Goal: Task Accomplishment & Management: Complete application form

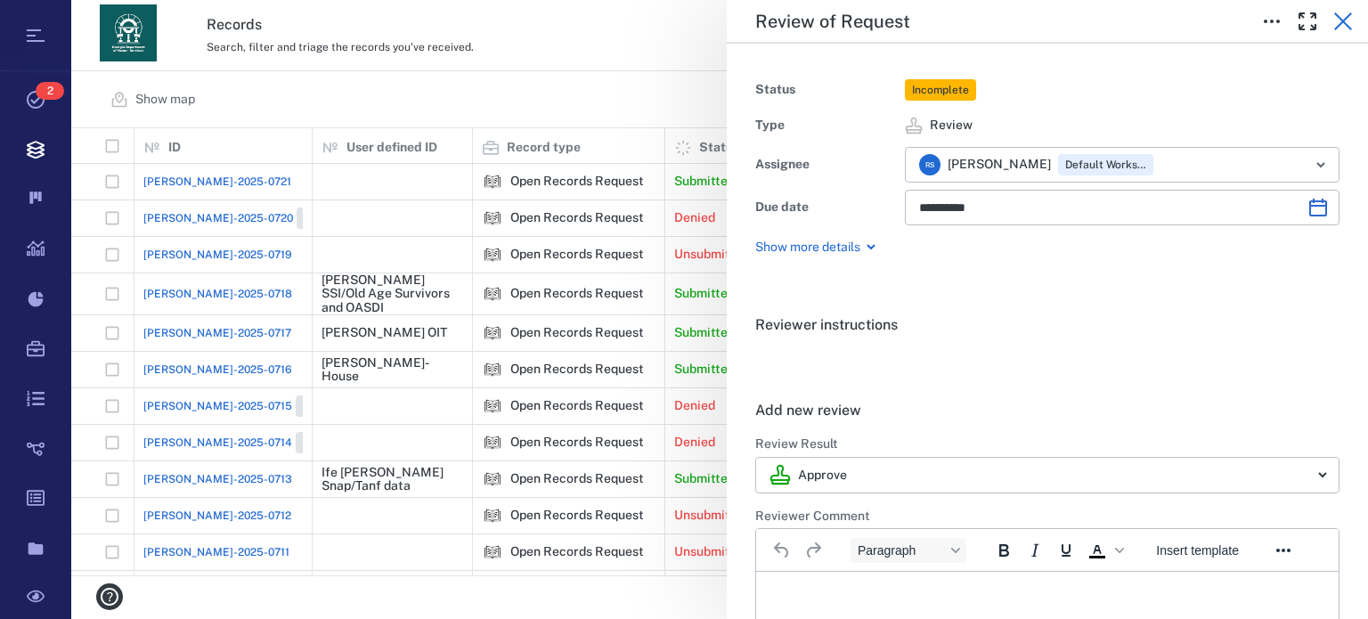
click at [1338, 13] on icon "button" at bounding box center [1342, 21] width 21 height 21
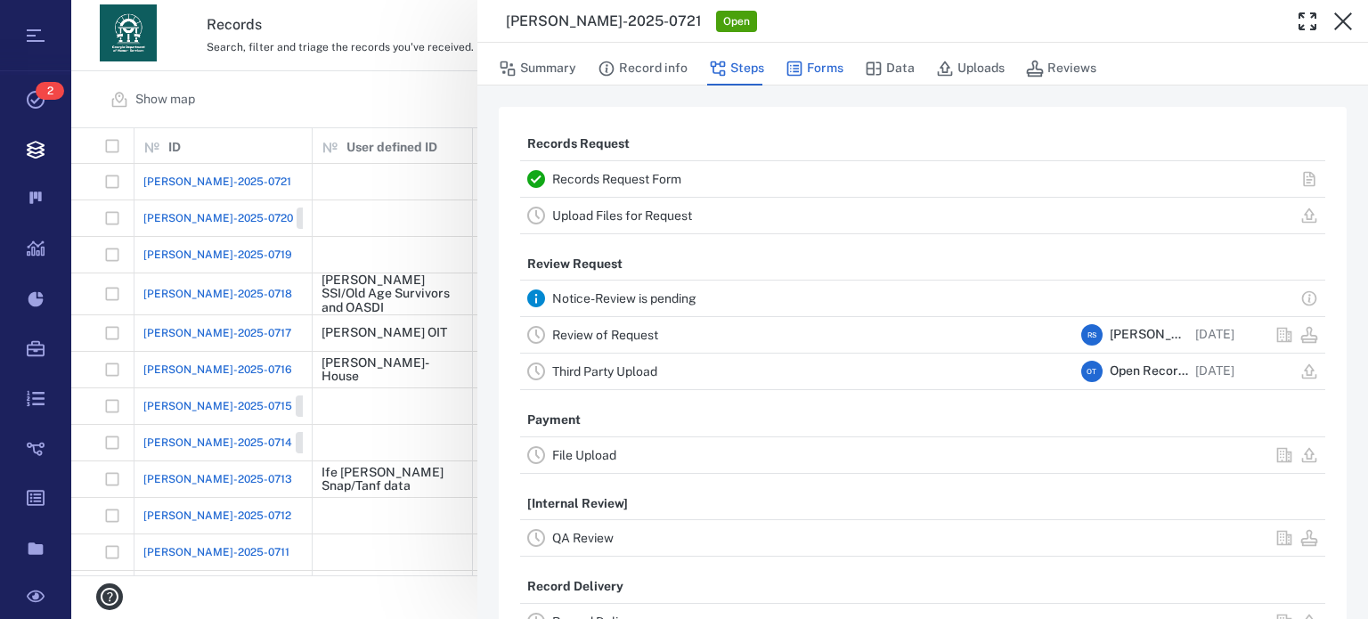
click at [837, 67] on button "Forms" at bounding box center [814, 69] width 58 height 34
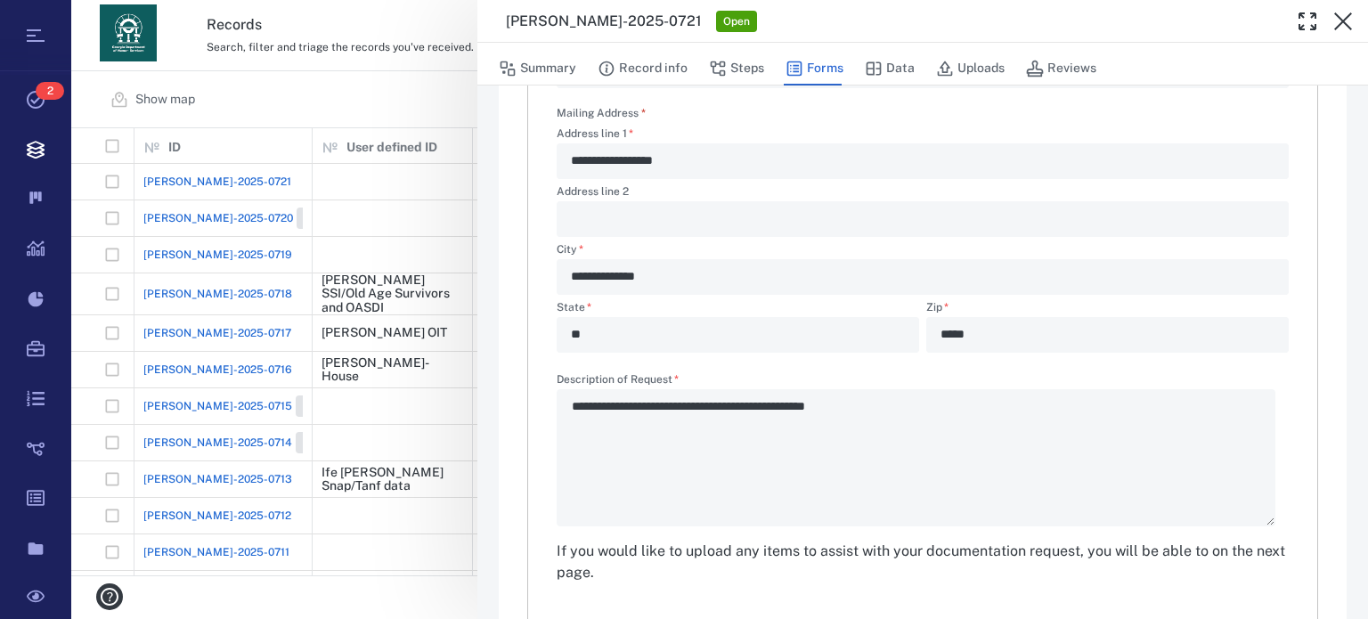
scroll to position [619, 0]
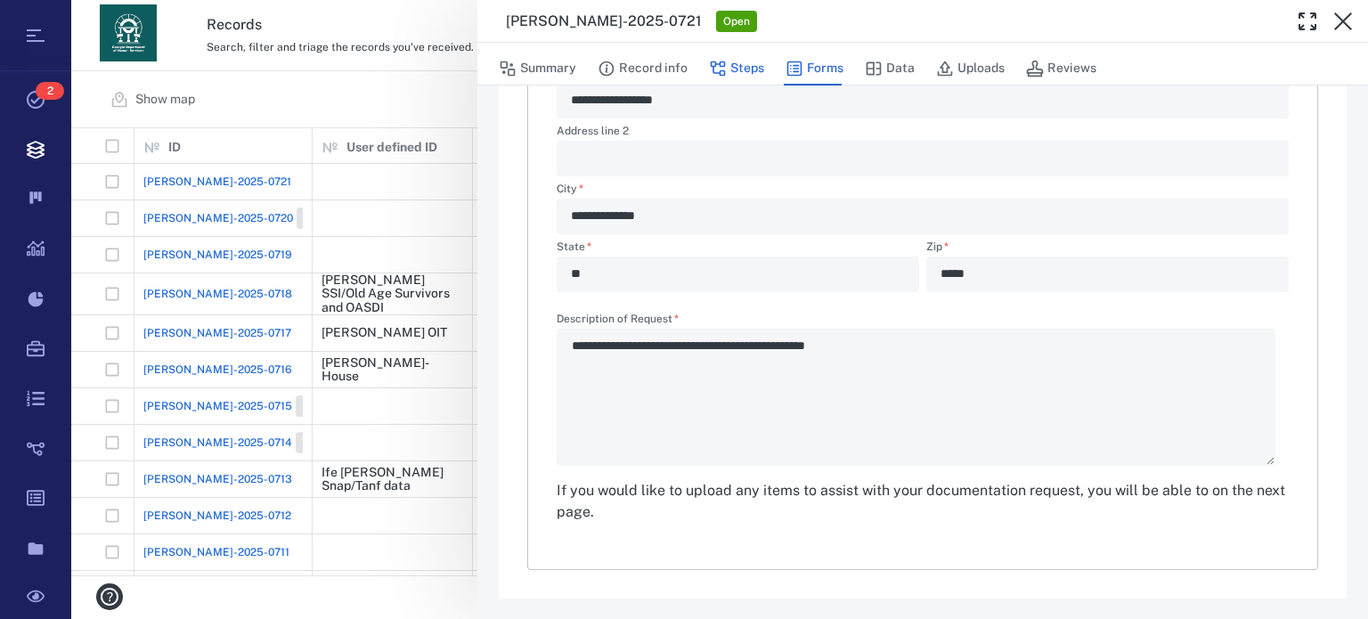
click at [746, 74] on button "Steps" at bounding box center [736, 69] width 55 height 34
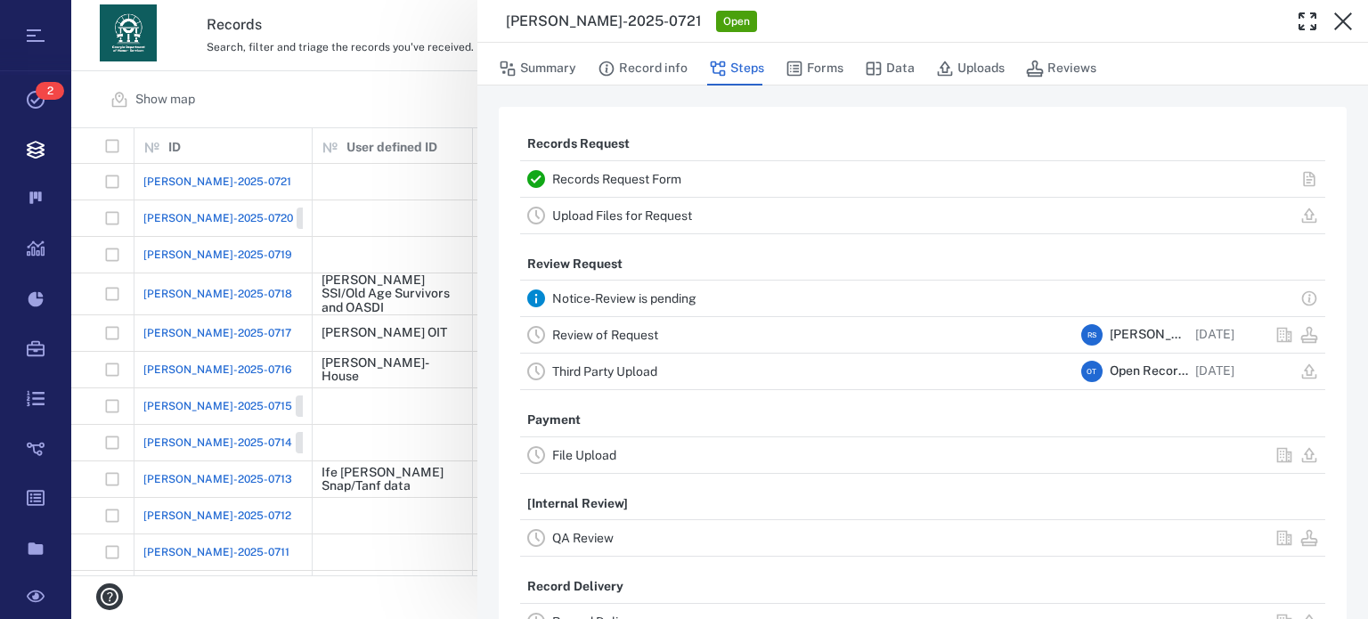
click at [651, 211] on link "Upload Files for Request" at bounding box center [622, 215] width 140 height 14
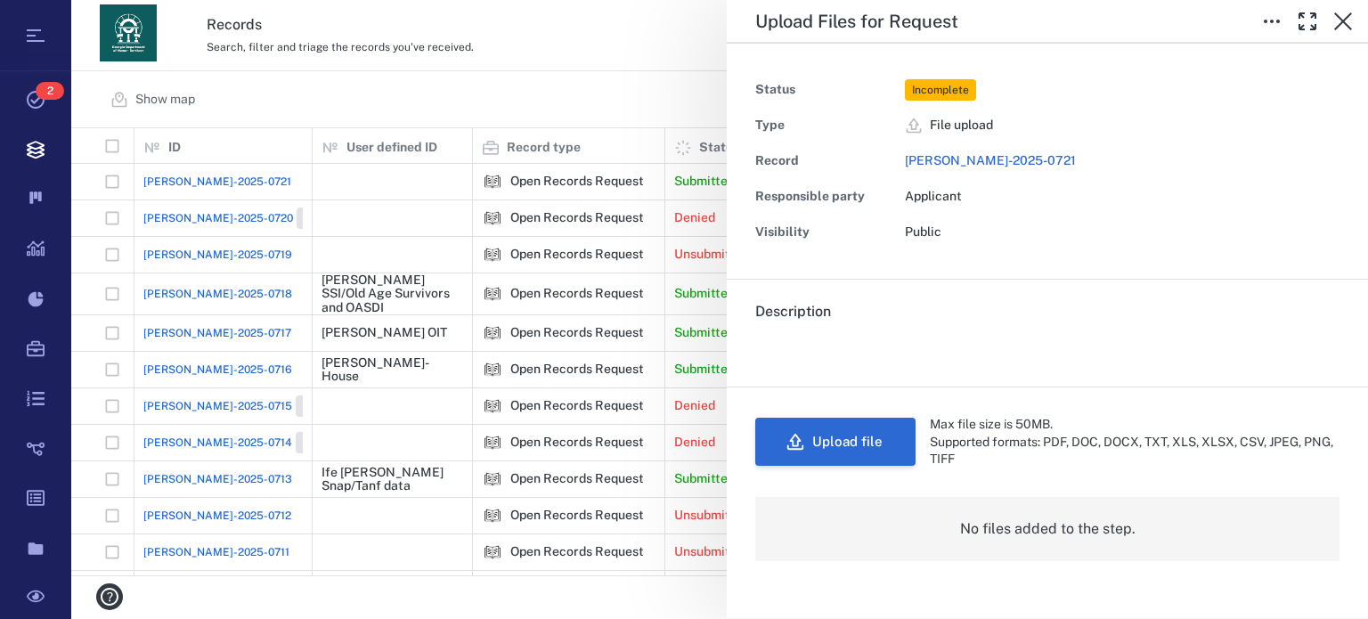
click at [874, 436] on button "Upload file" at bounding box center [835, 442] width 160 height 48
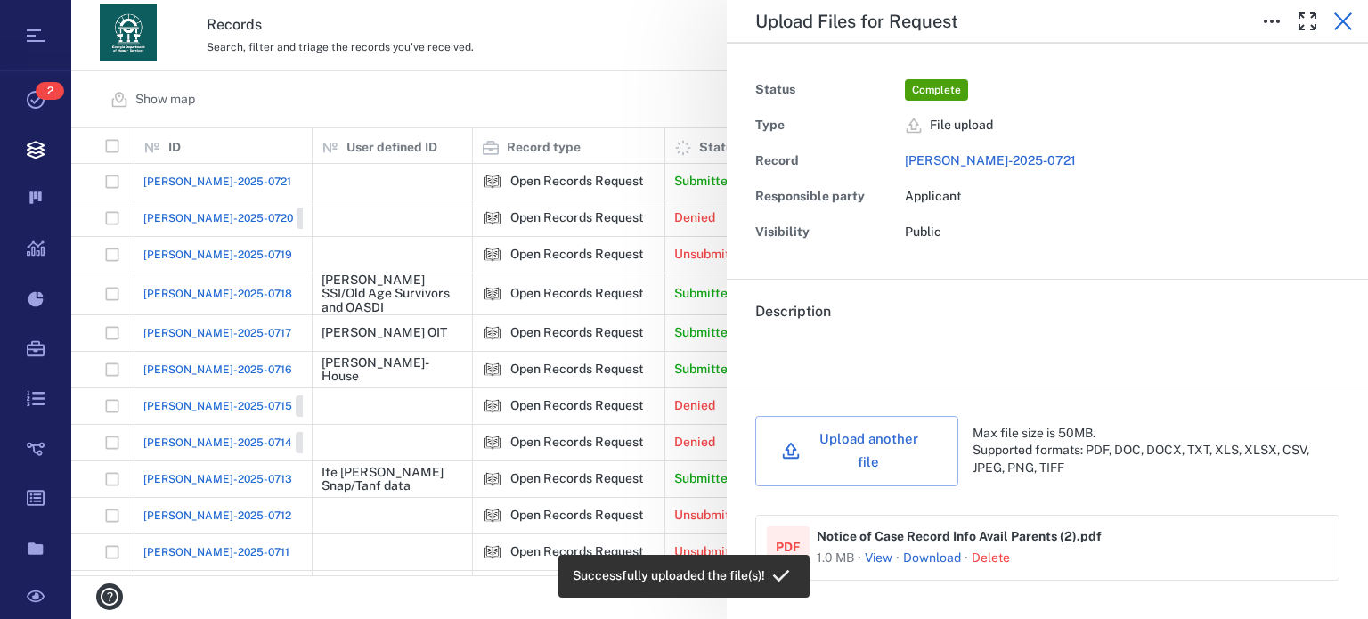
click at [1348, 23] on icon "button" at bounding box center [1342, 21] width 21 height 21
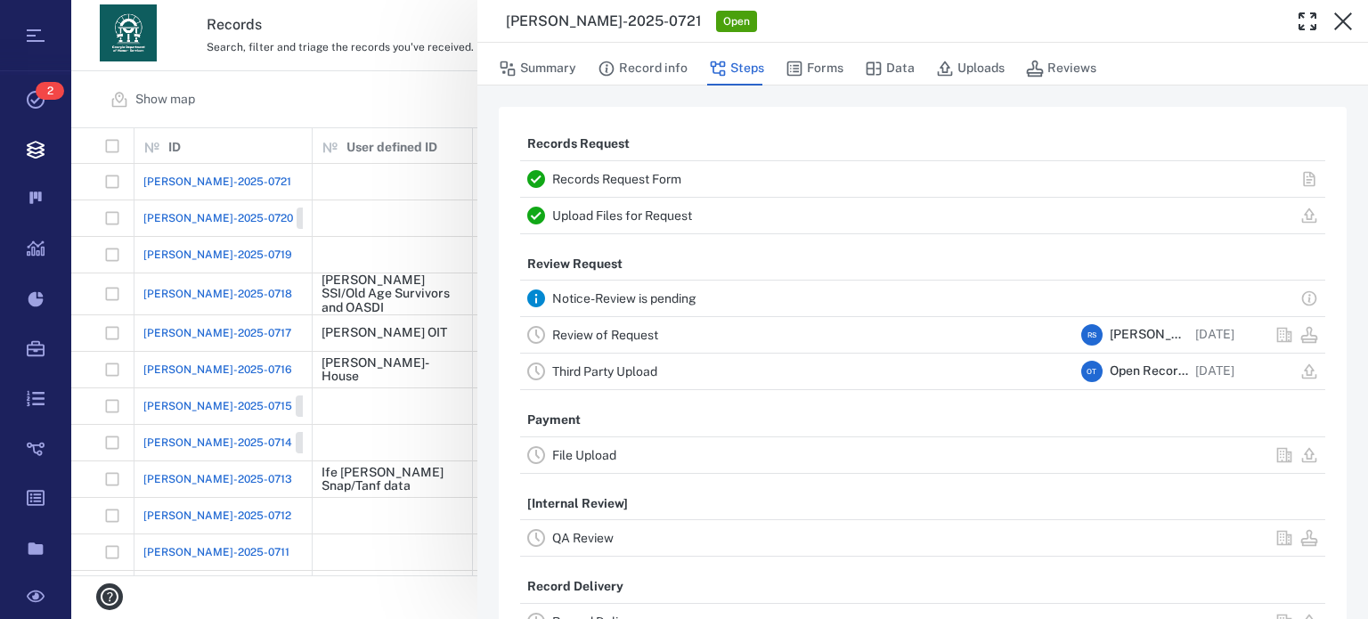
click at [606, 330] on link "Review of Request" at bounding box center [605, 335] width 106 height 14
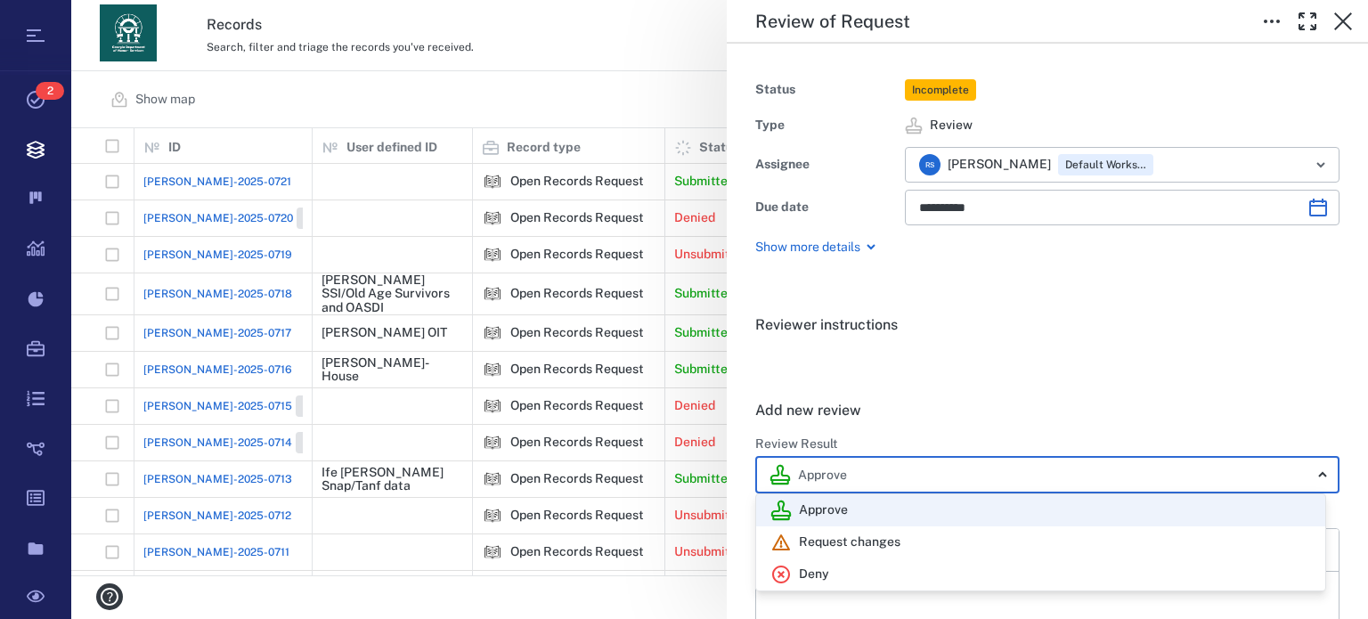
click at [1298, 472] on body "Tasks 2 Records Boards Dashboard Reports Record types Guide steps Rules Form bu…" at bounding box center [684, 309] width 1368 height 619
click at [886, 575] on div "Deny" at bounding box center [1040, 574] width 540 height 21
type input "******"
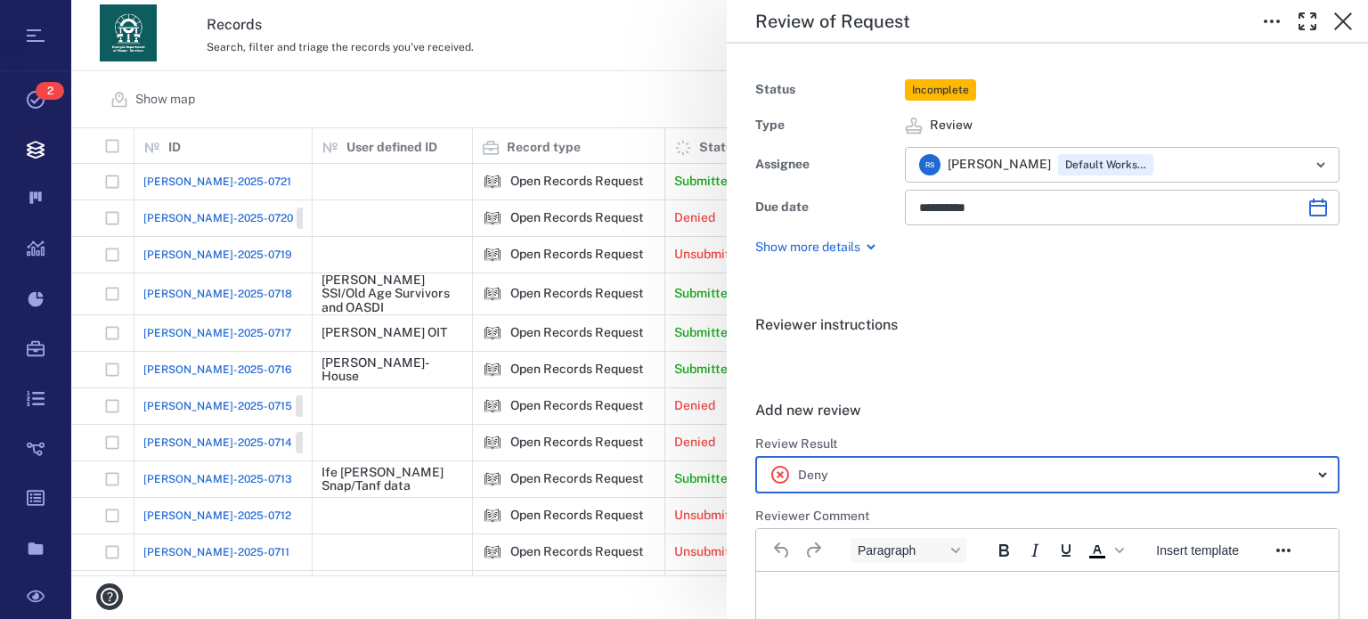
click at [905, 589] on p "Rich Text Area. Press ALT-0 for help." at bounding box center [1047, 594] width 552 height 16
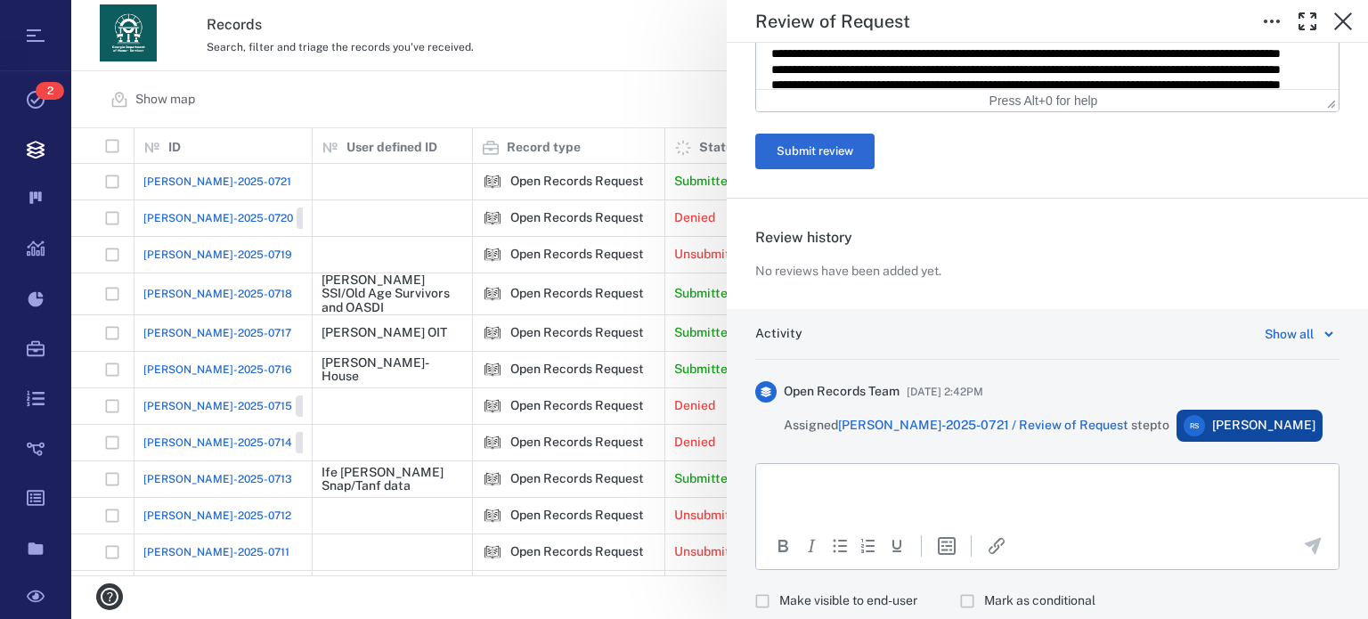
scroll to position [971, 0]
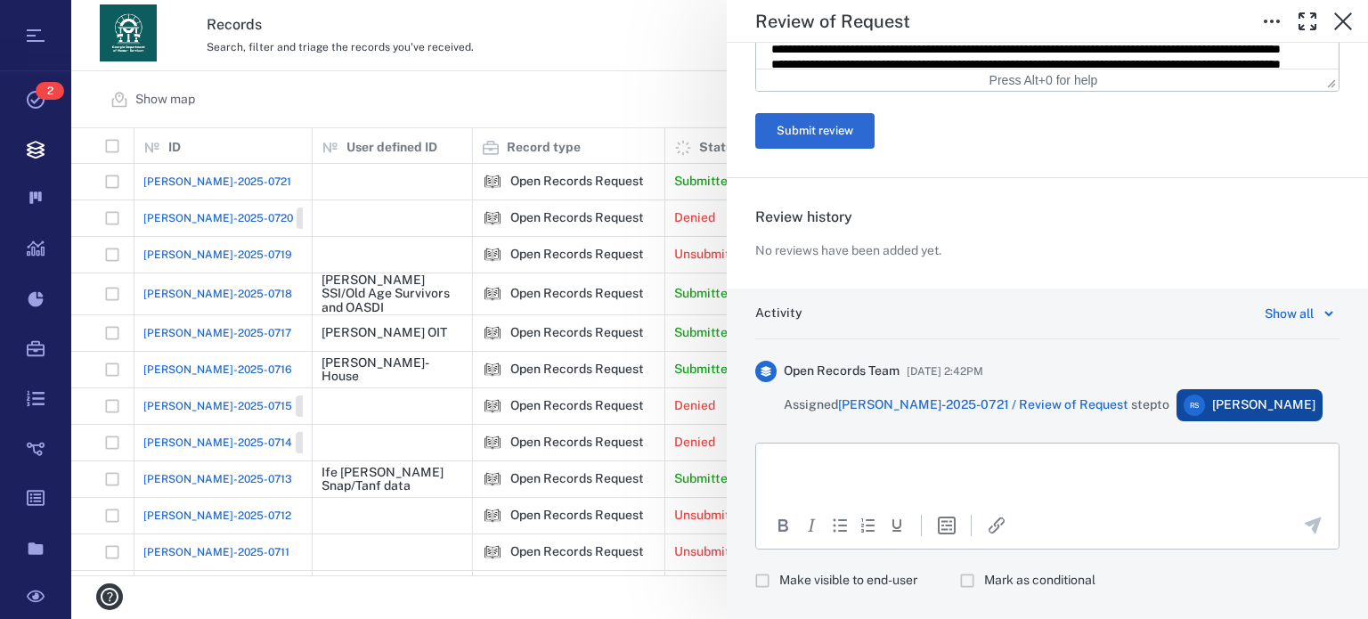
click at [1065, 488] on html at bounding box center [1047, 465] width 582 height 45
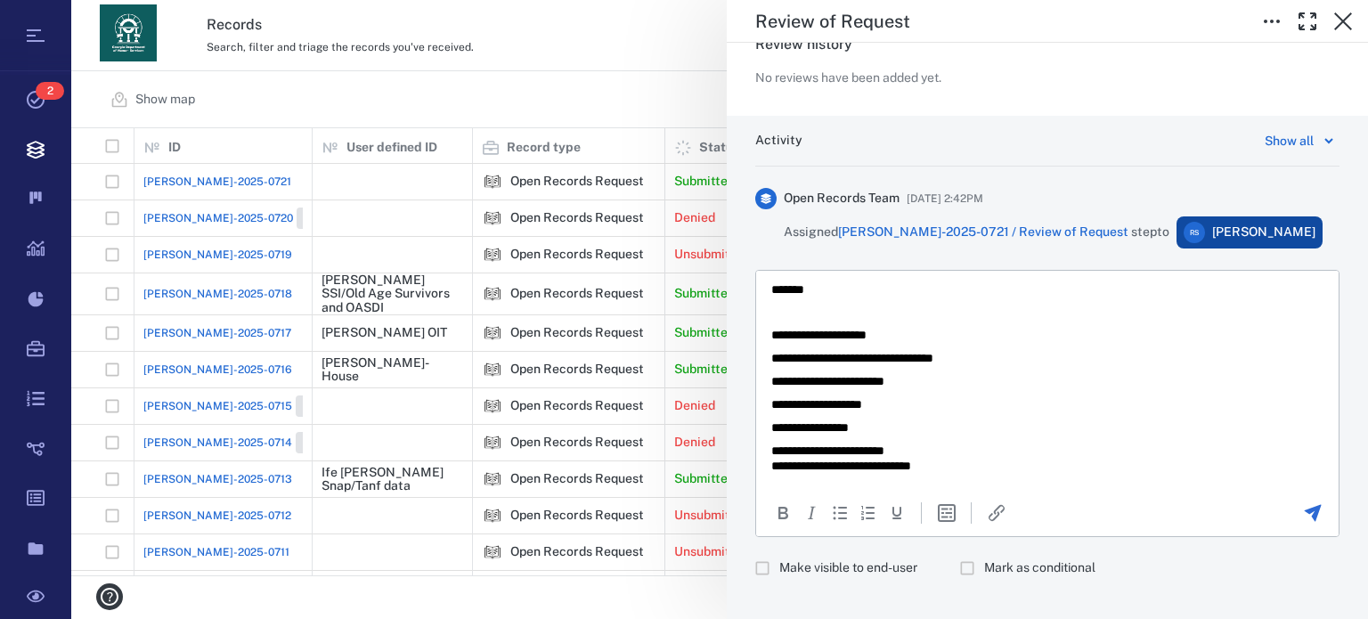
scroll to position [1166, 0]
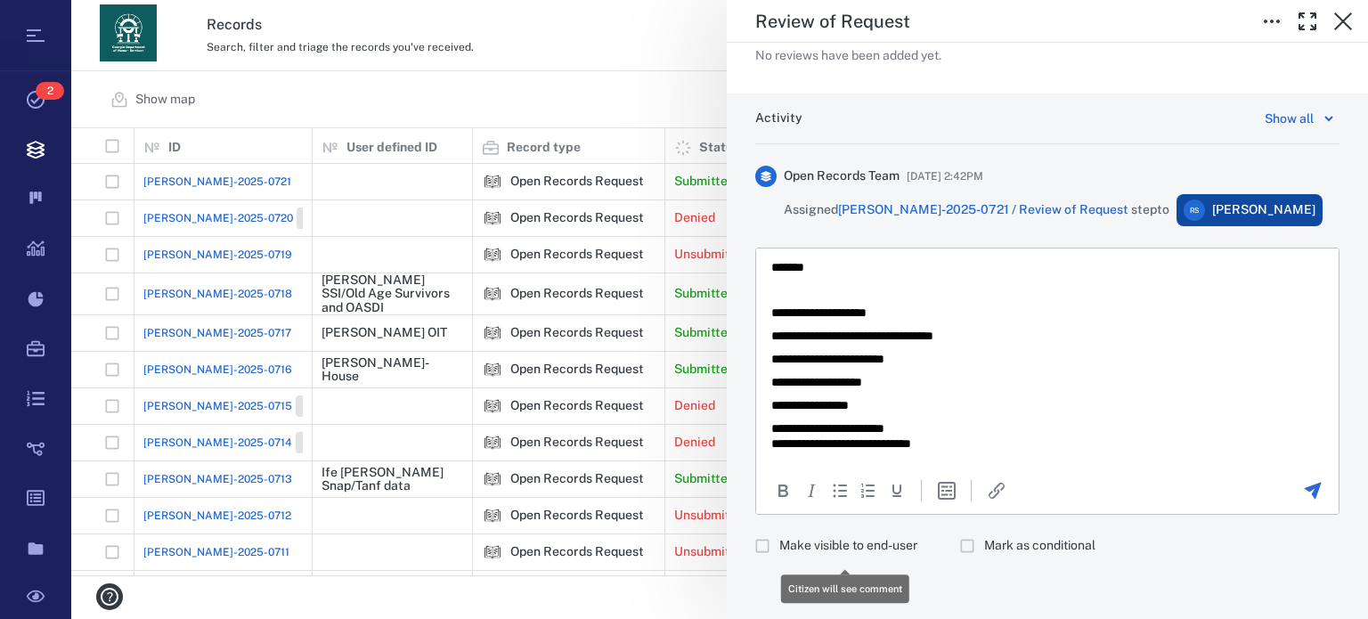
click at [837, 551] on span "Make visible to end-user" at bounding box center [848, 546] width 138 height 18
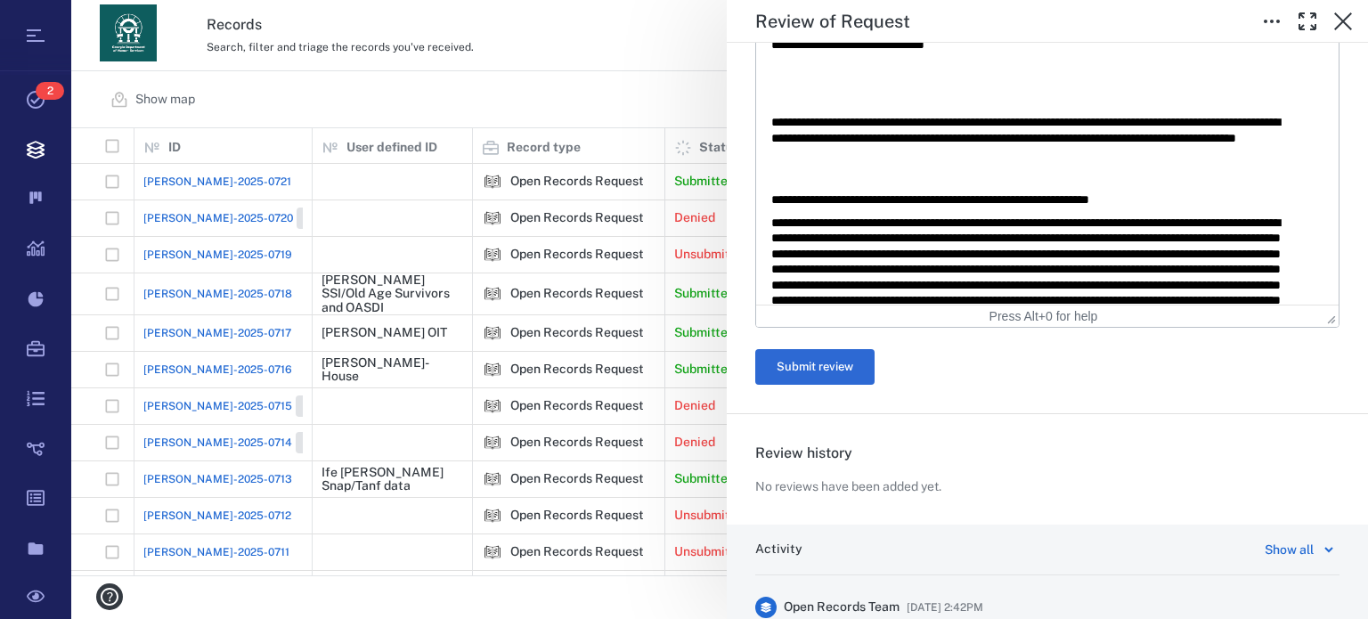
scroll to position [712, 0]
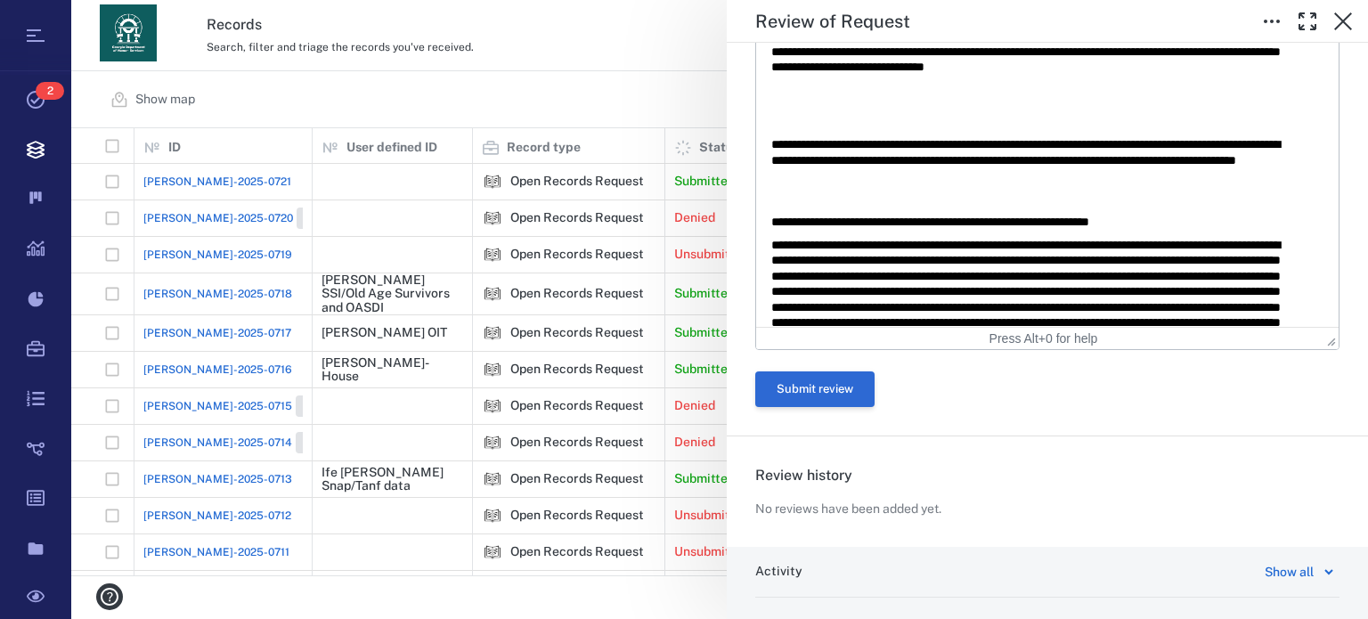
click at [827, 386] on button "Submit review" at bounding box center [814, 389] width 119 height 36
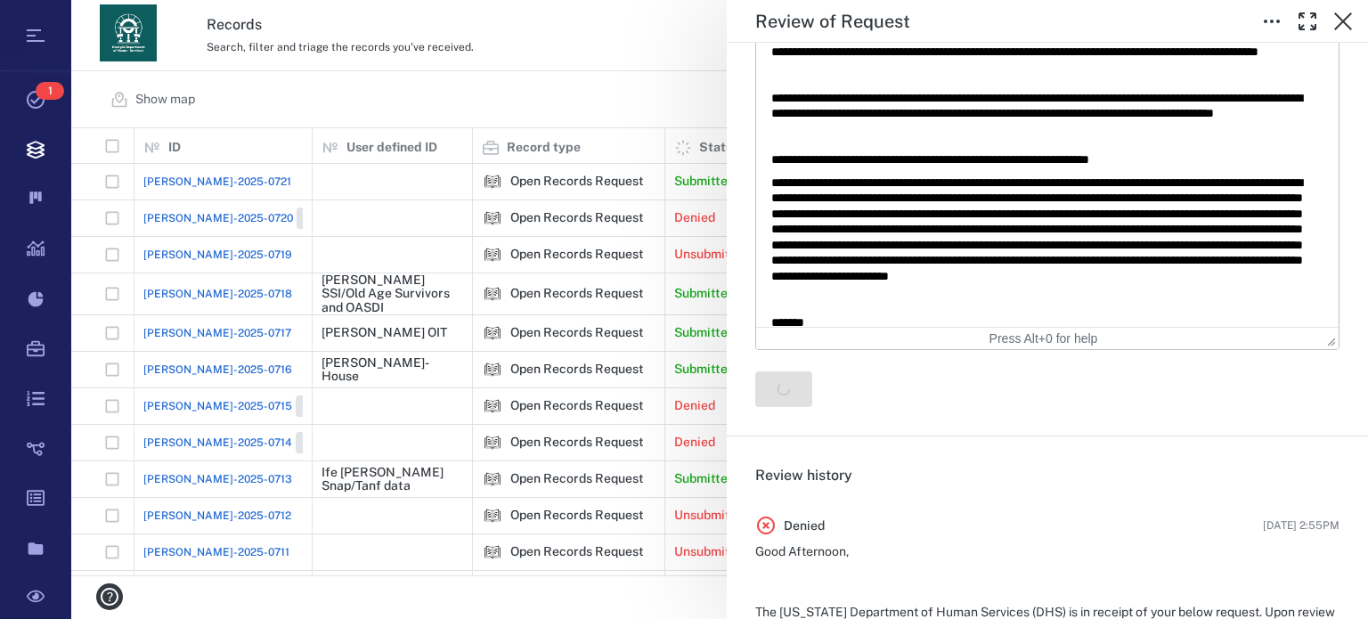
scroll to position [0, 0]
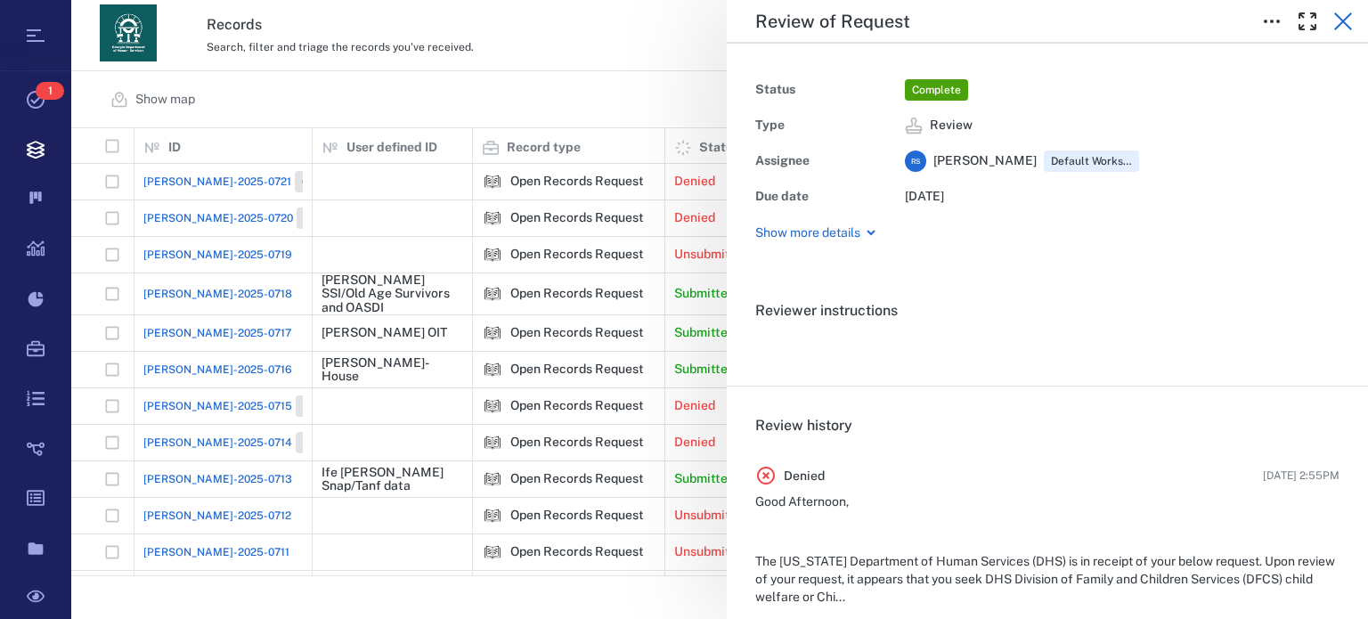
click at [1346, 17] on icon "button" at bounding box center [1343, 21] width 18 height 18
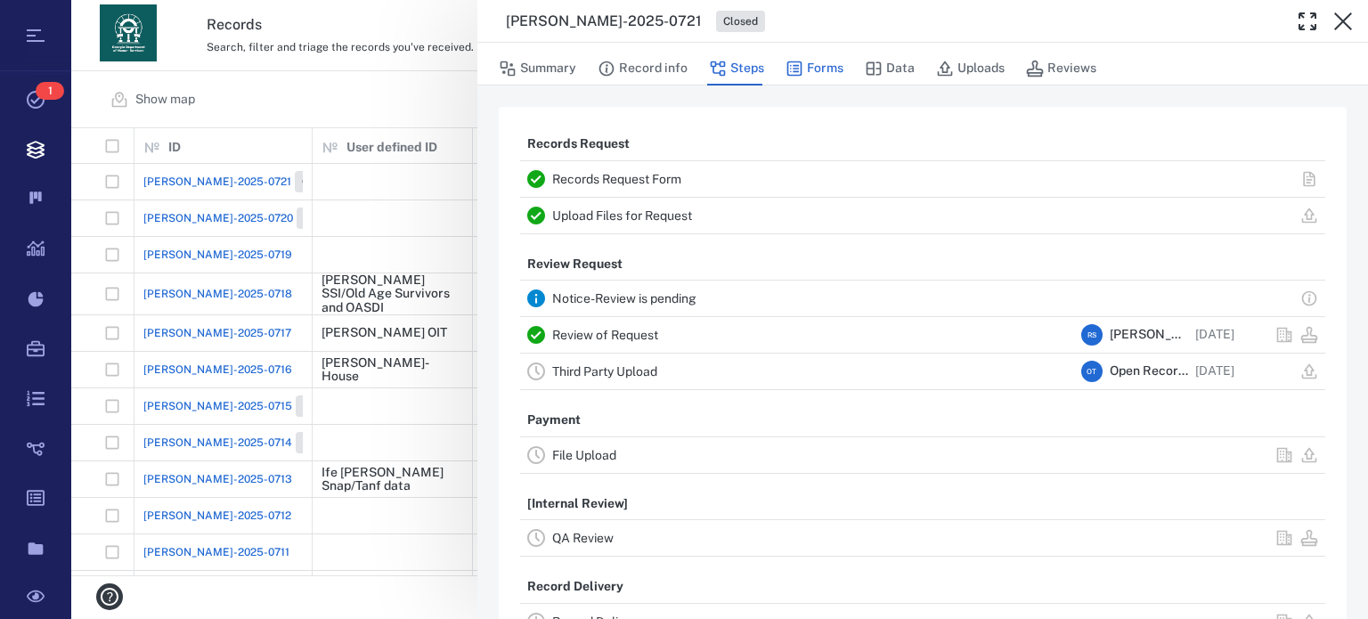
click at [819, 60] on button "Forms" at bounding box center [814, 69] width 58 height 34
